Goal: Browse casually

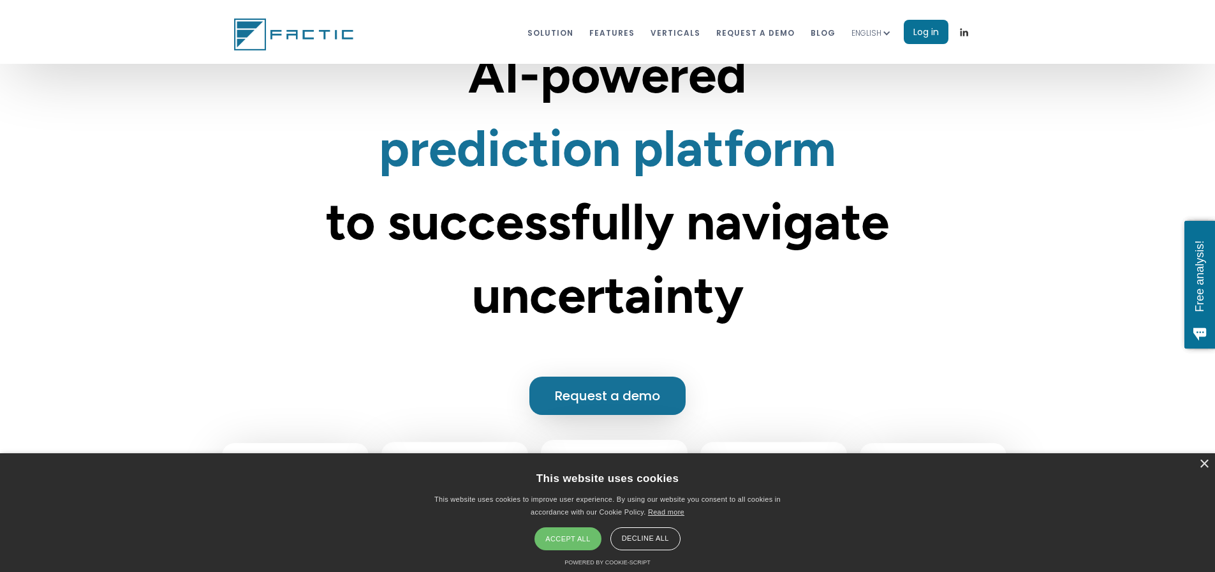
scroll to position [64, 0]
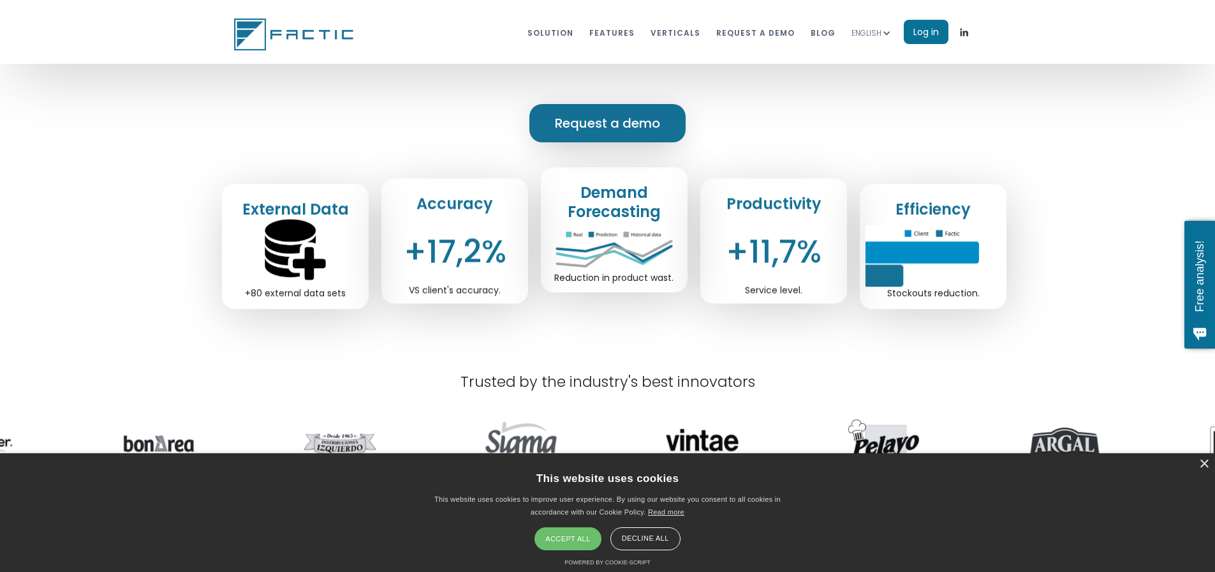
scroll to position [383, 0]
